Goal: Complete application form

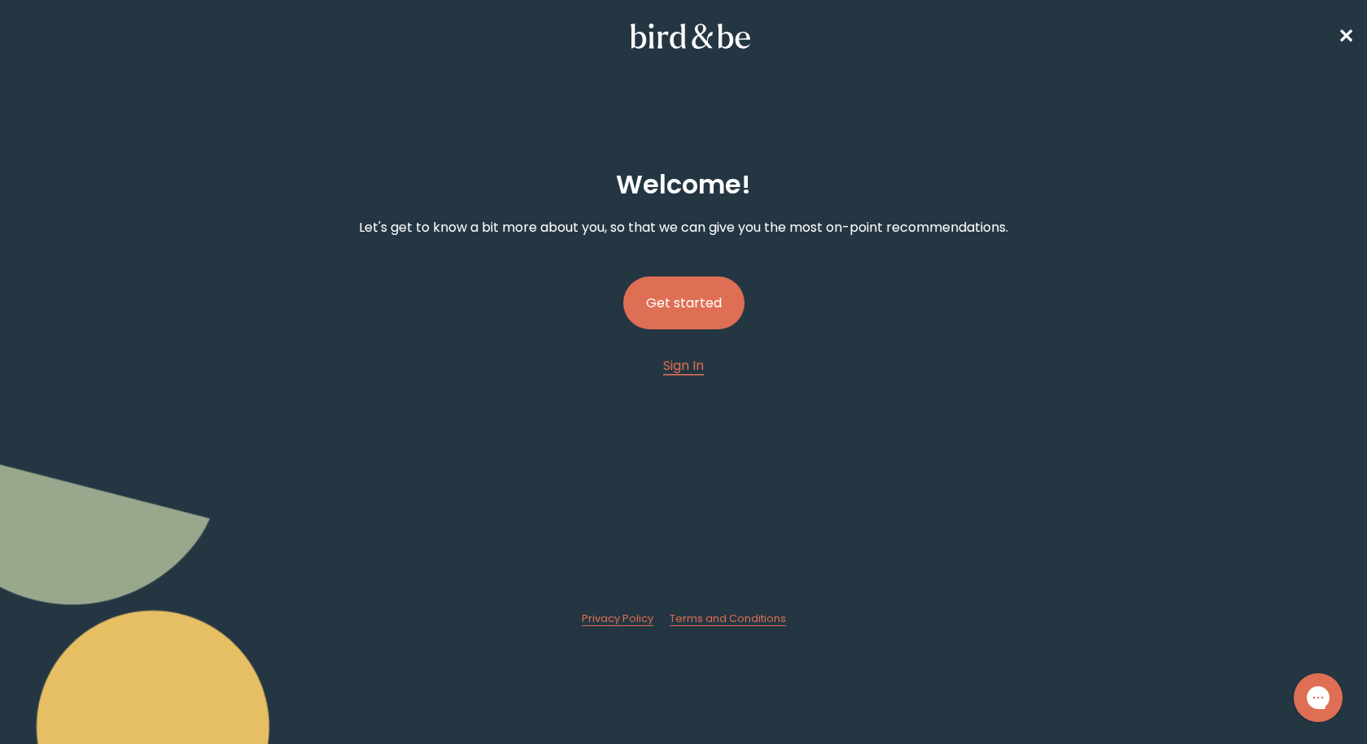
click at [670, 316] on button "Get started" at bounding box center [683, 303] width 121 height 53
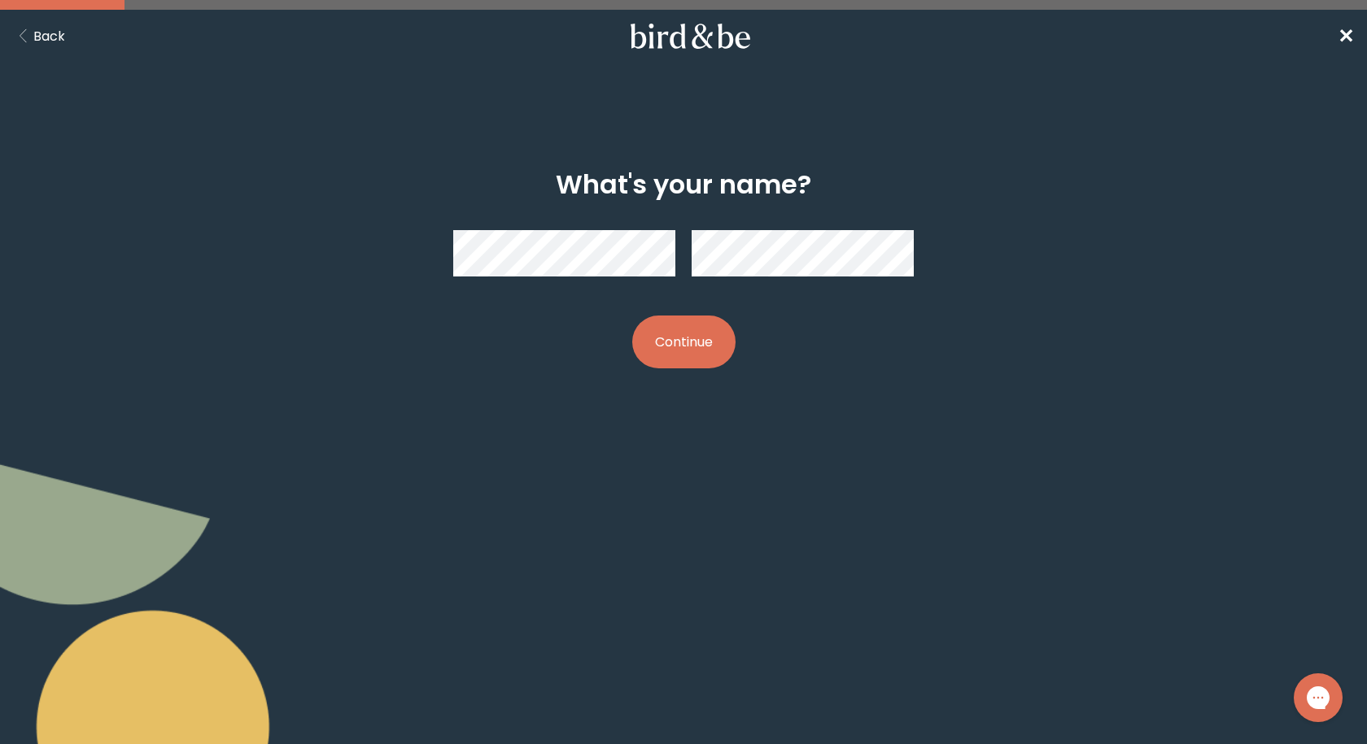
click at [609, 277] on div at bounding box center [683, 253] width 460 height 72
click at [713, 352] on button "Continue" at bounding box center [683, 342] width 103 height 53
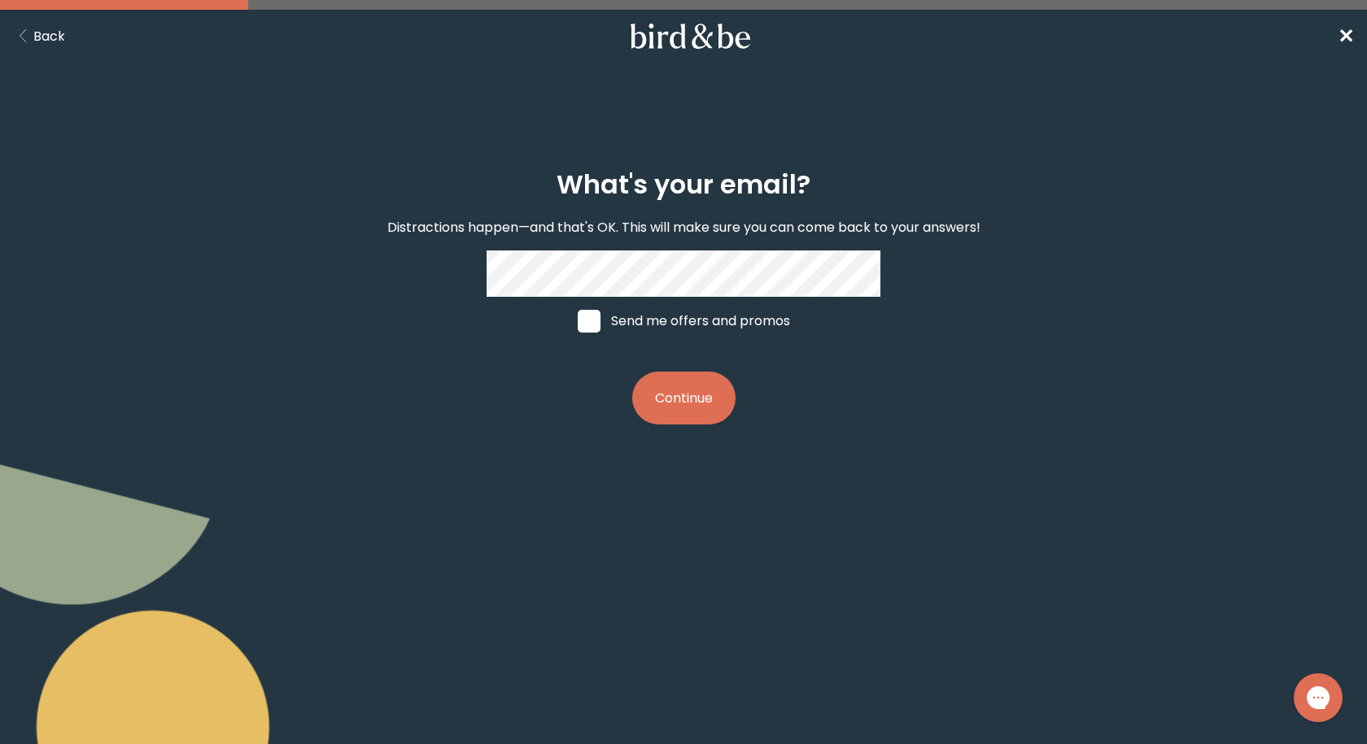
click at [707, 384] on button "Continue" at bounding box center [683, 398] width 103 height 53
